Goal: Entertainment & Leisure: Consume media (video, audio)

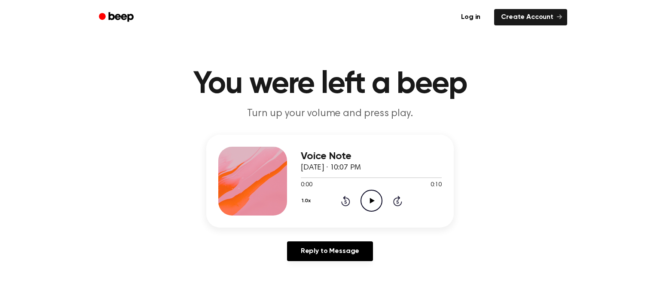
click at [374, 203] on icon "Play Audio" at bounding box center [372, 201] width 22 height 22
click at [374, 213] on div "Voice Note September 25, 2025 · 10:10 PM 0:00 0:09 Your browser does not suppor…" at bounding box center [371, 181] width 141 height 69
click at [374, 202] on icon "Play Audio" at bounding box center [372, 201] width 22 height 22
click at [371, 200] on icon at bounding box center [372, 201] width 5 height 6
click at [371, 199] on icon at bounding box center [372, 201] width 5 height 6
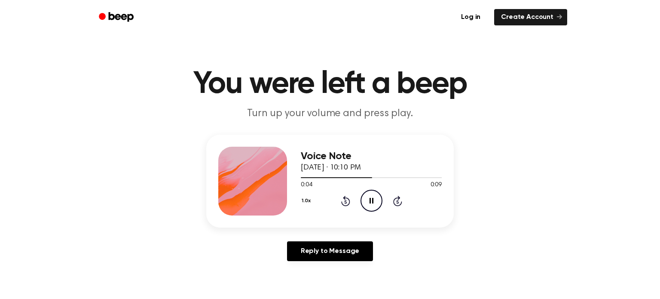
click at [371, 199] on icon "Pause Audio" at bounding box center [372, 201] width 22 height 22
click at [370, 199] on icon at bounding box center [372, 201] width 5 height 6
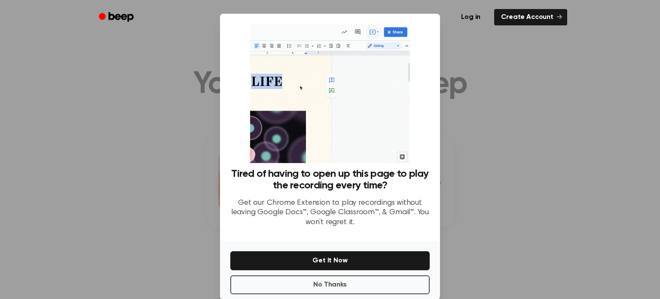
click at [488, 201] on div at bounding box center [330, 149] width 660 height 299
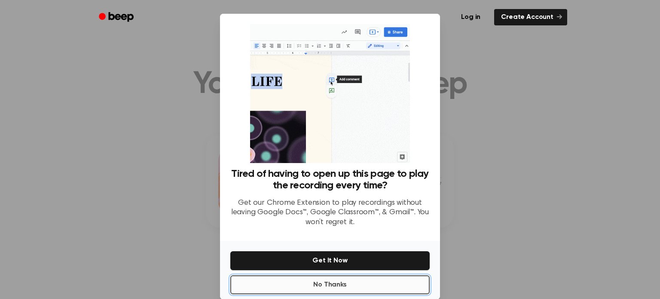
click at [416, 280] on button "No Thanks" at bounding box center [329, 284] width 199 height 19
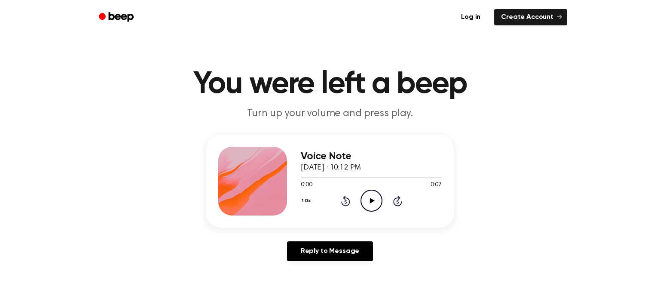
click at [371, 209] on icon "Play Audio" at bounding box center [372, 201] width 22 height 22
click at [367, 200] on icon "Play Audio" at bounding box center [372, 201] width 22 height 22
click at [371, 205] on icon "Play Audio" at bounding box center [372, 201] width 22 height 22
click at [360, 202] on div "1.0x Rewind 5 seconds Play Audio Skip 5 seconds" at bounding box center [371, 201] width 141 height 22
click at [363, 202] on icon "Play Audio" at bounding box center [372, 201] width 22 height 22
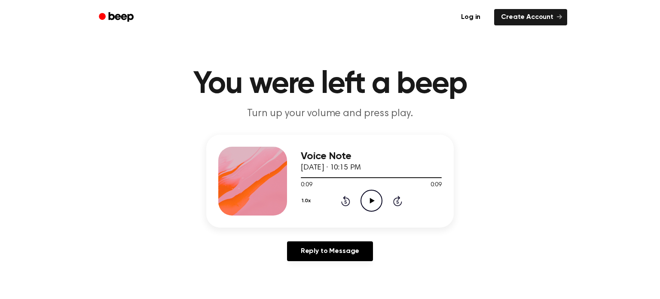
click at [363, 202] on icon "Play Audio" at bounding box center [372, 201] width 22 height 22
click at [362, 203] on icon "Pause Audio" at bounding box center [372, 201] width 22 height 22
click at [367, 203] on icon "Play Audio" at bounding box center [372, 201] width 22 height 22
click at [368, 201] on icon "Pause Audio" at bounding box center [372, 201] width 22 height 22
click at [373, 201] on icon at bounding box center [372, 201] width 5 height 6
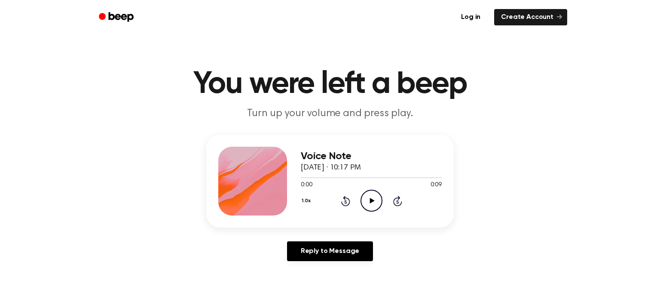
click at [369, 203] on icon "Play Audio" at bounding box center [372, 201] width 22 height 22
click at [374, 199] on icon "Play Audio" at bounding box center [372, 201] width 22 height 22
